Goal: Transaction & Acquisition: Purchase product/service

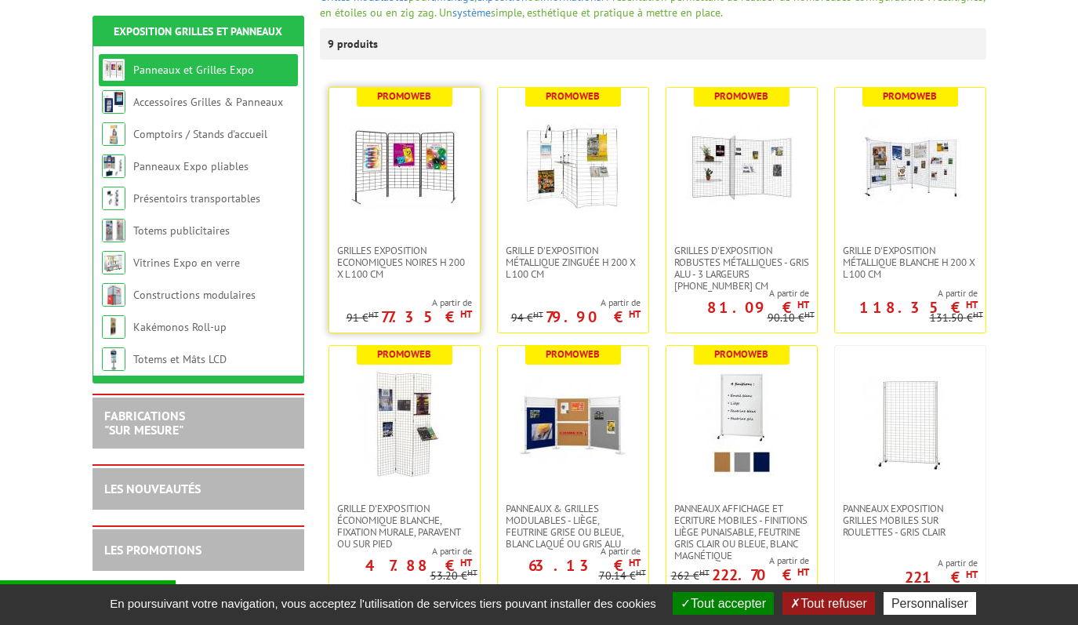
scroll to position [246, 0]
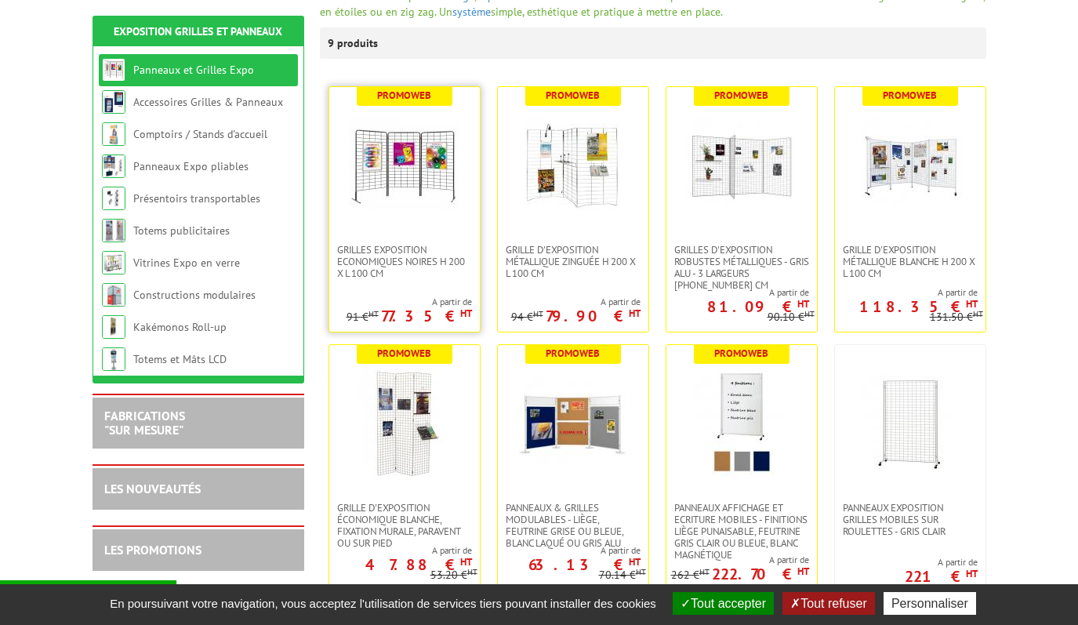
click at [437, 196] on img at bounding box center [405, 166] width 110 height 110
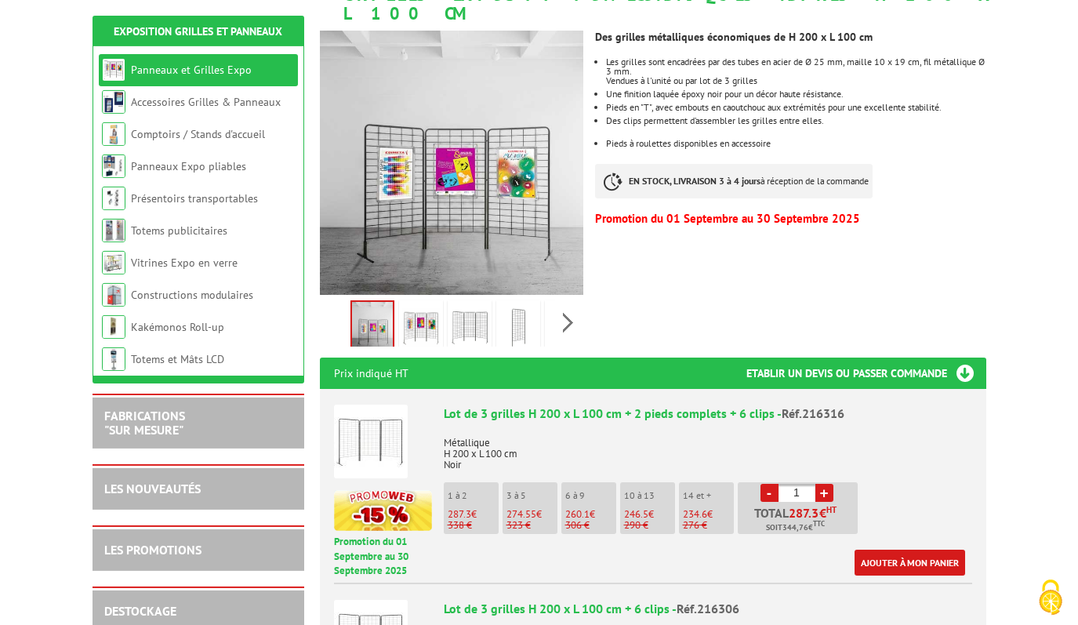
scroll to position [288, 0]
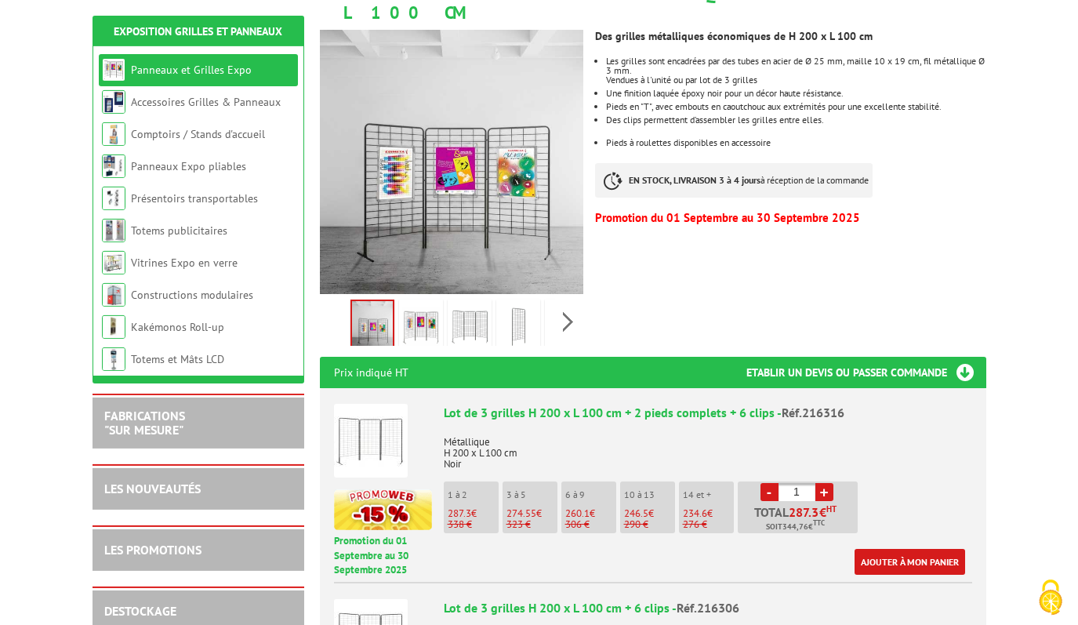
click at [833, 483] on link "+" at bounding box center [825, 492] width 18 height 18
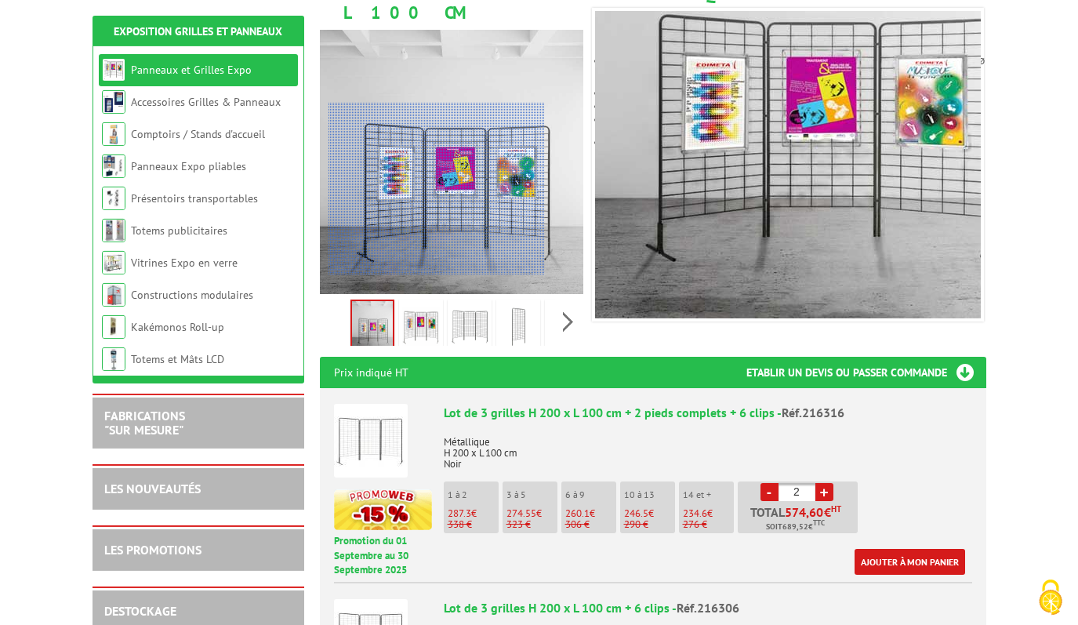
click at [831, 483] on link "+" at bounding box center [825, 492] width 18 height 18
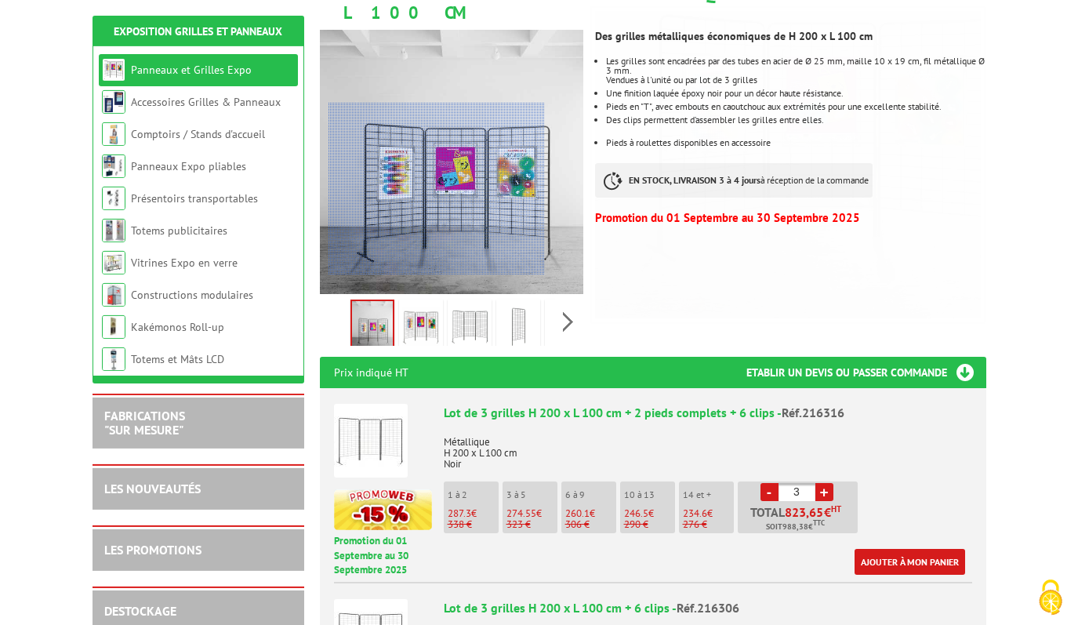
click at [833, 483] on link "+" at bounding box center [825, 492] width 18 height 18
type input "4"
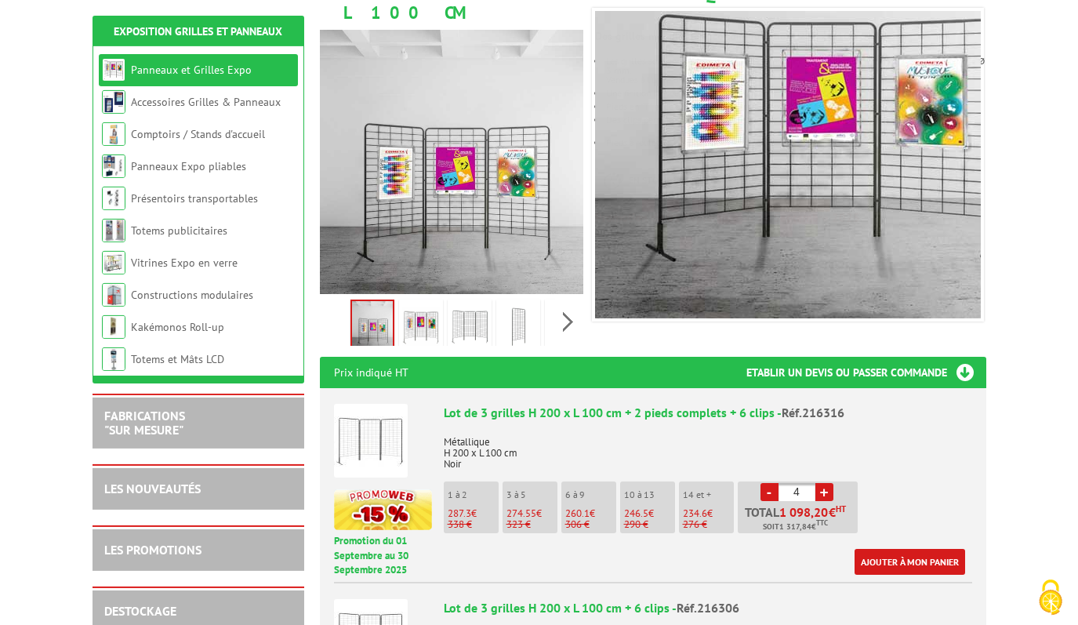
click at [834, 482] on li "- 4 + Total 1 098,20 € HT Soit 1 317,84 € TTC" at bounding box center [798, 508] width 120 height 52
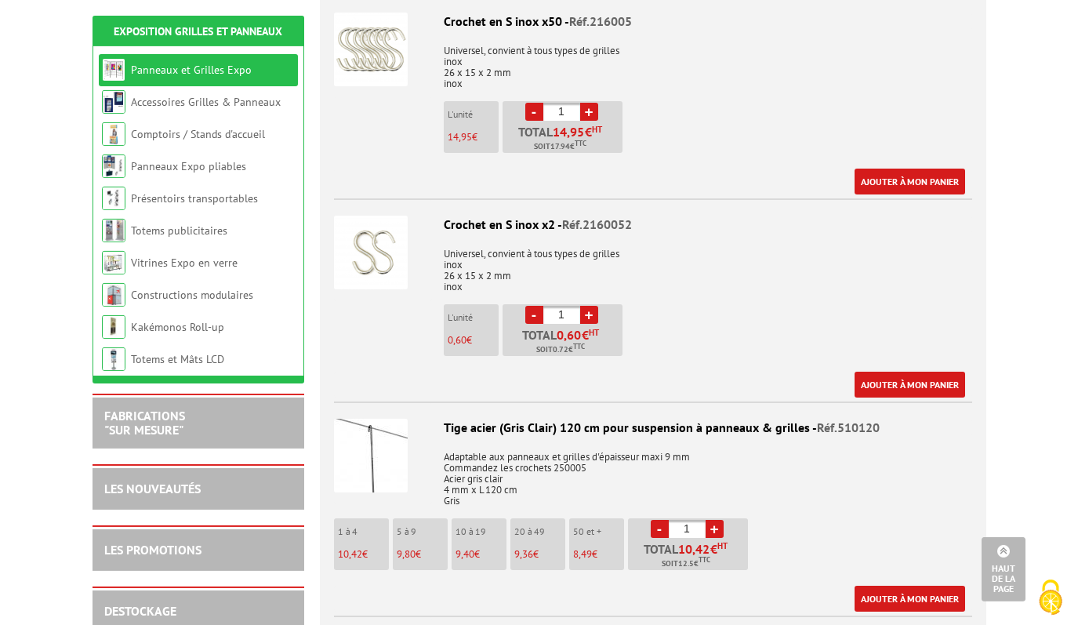
scroll to position [2267, 0]
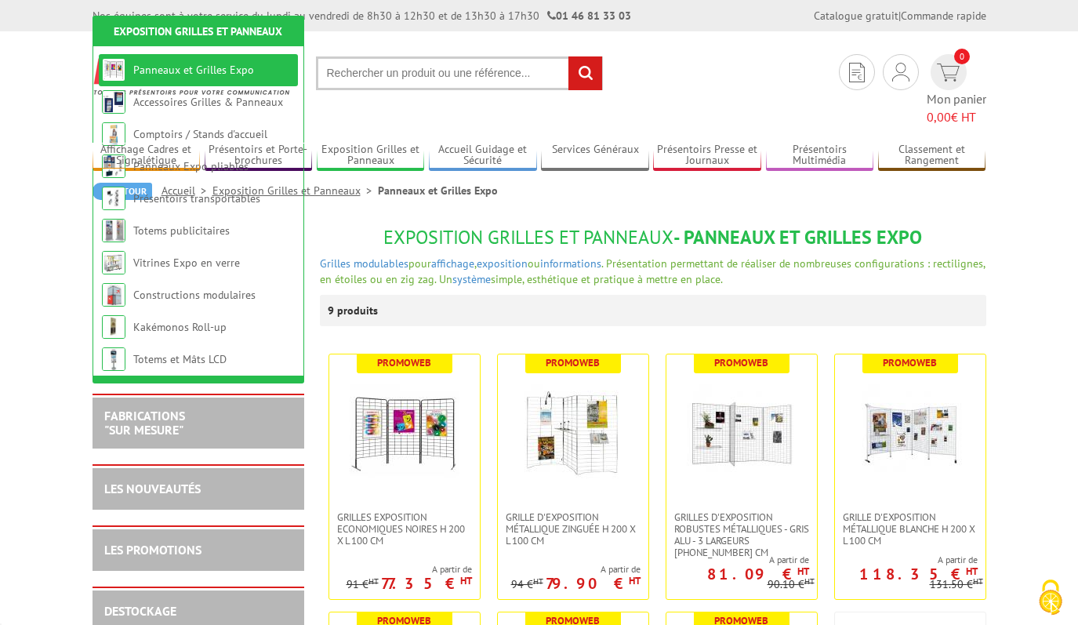
scroll to position [246, 0]
